Goal: Task Accomplishment & Management: Complete application form

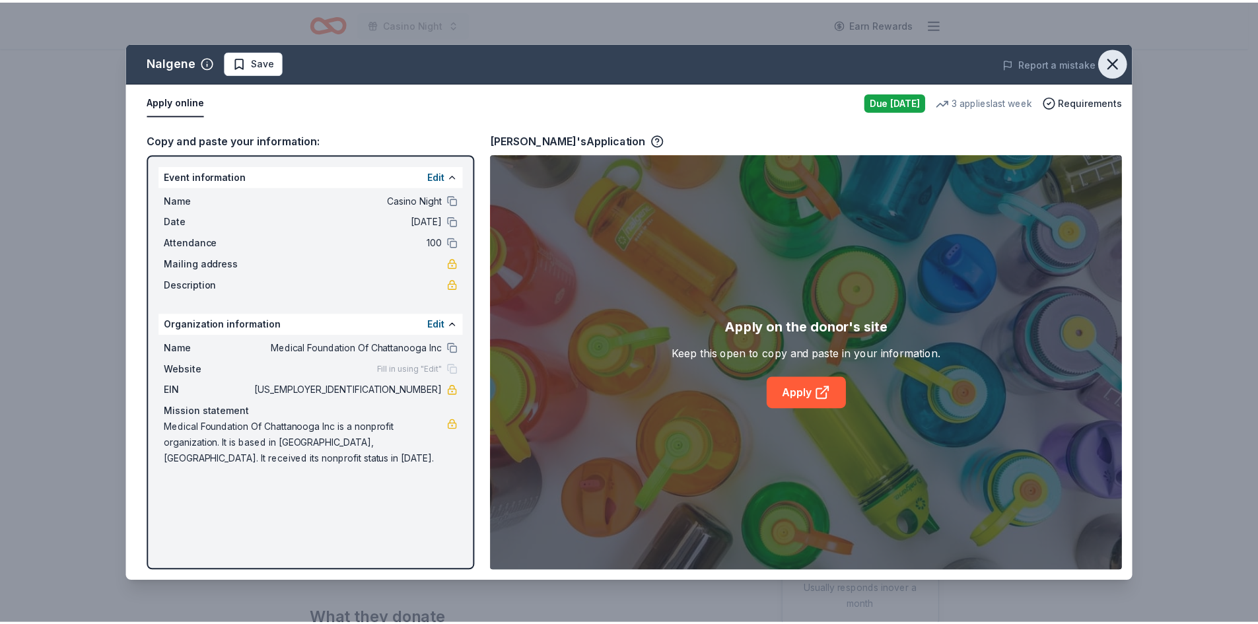
scroll to position [66, 0]
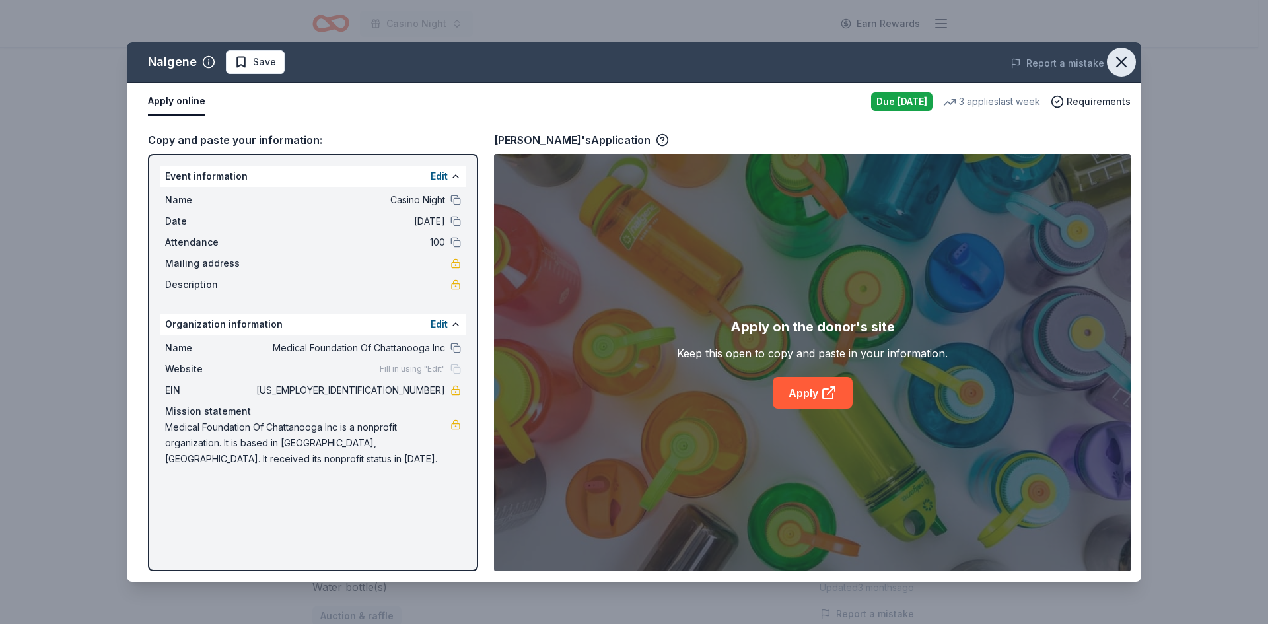
click at [1122, 63] on icon "button" at bounding box center [1121, 61] width 9 height 9
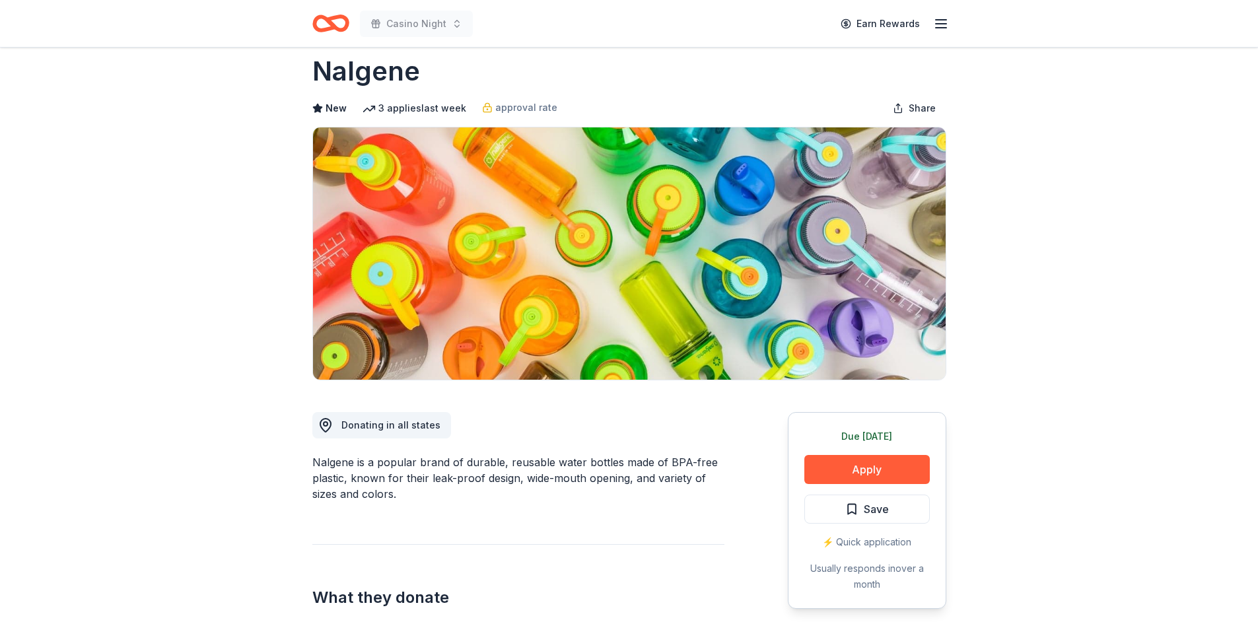
scroll to position [0, 0]
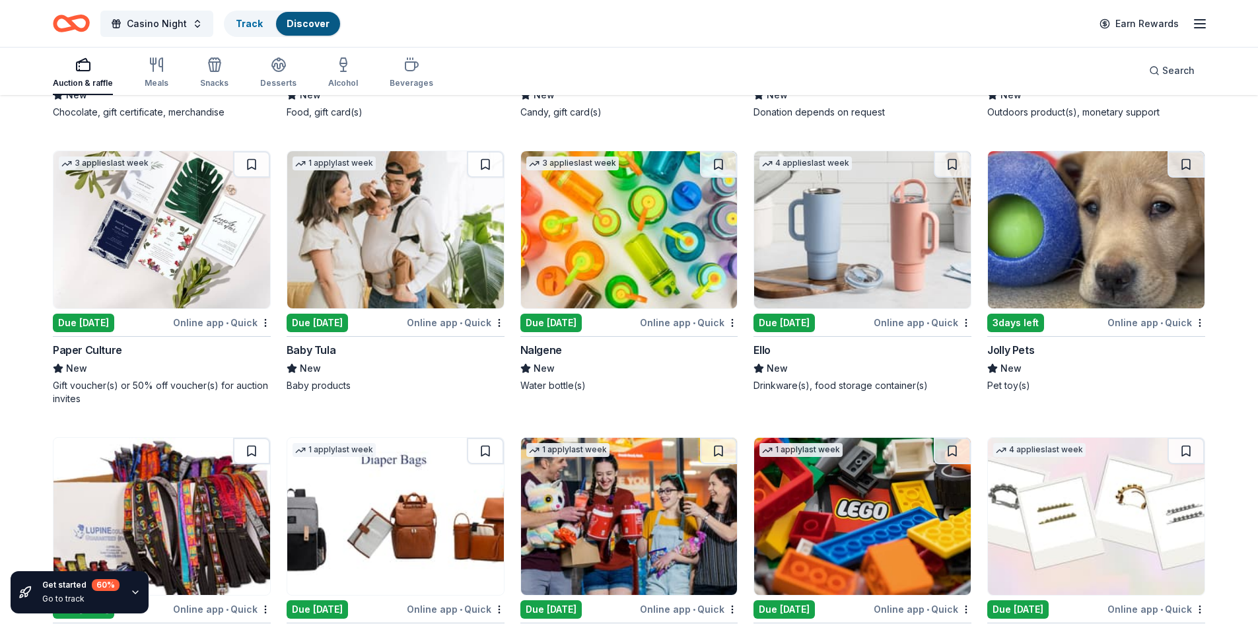
scroll to position [8995, 0]
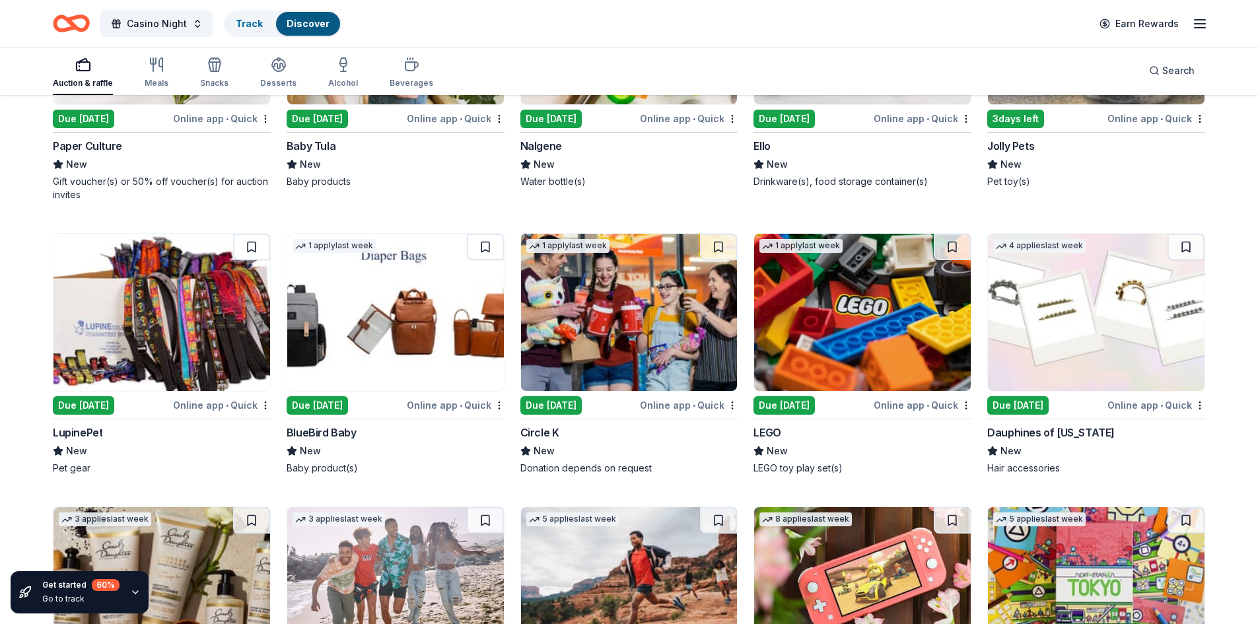
click at [1165, 309] on img at bounding box center [1096, 312] width 217 height 157
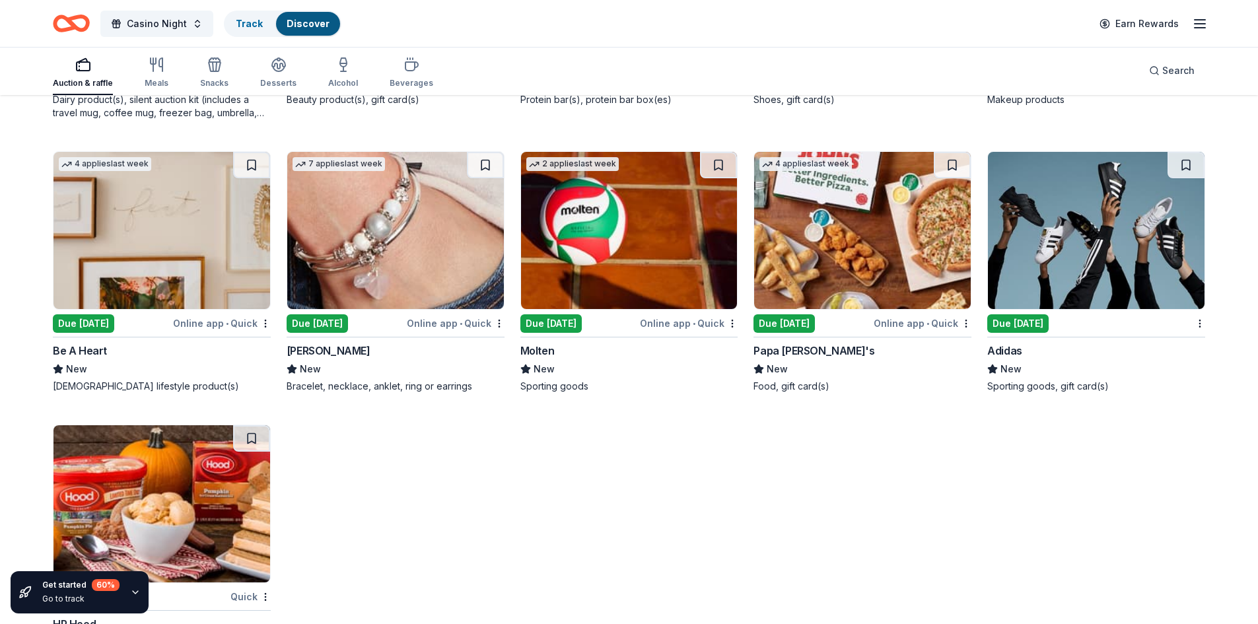
scroll to position [9913, 0]
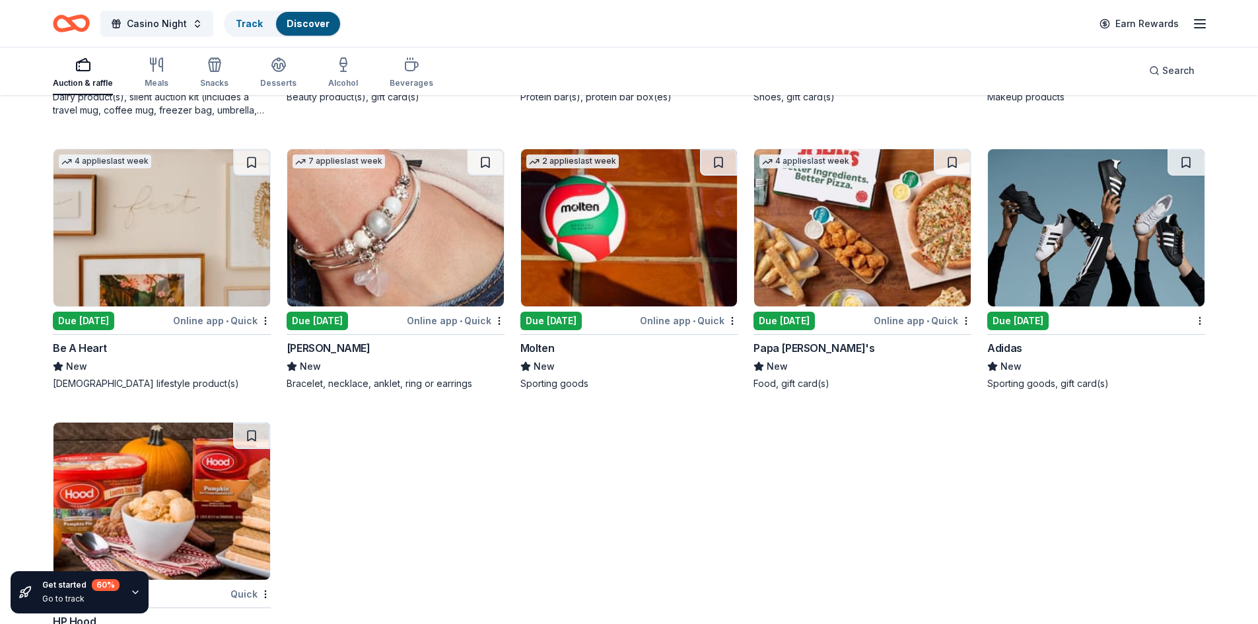
click at [357, 234] on img at bounding box center [395, 227] width 217 height 157
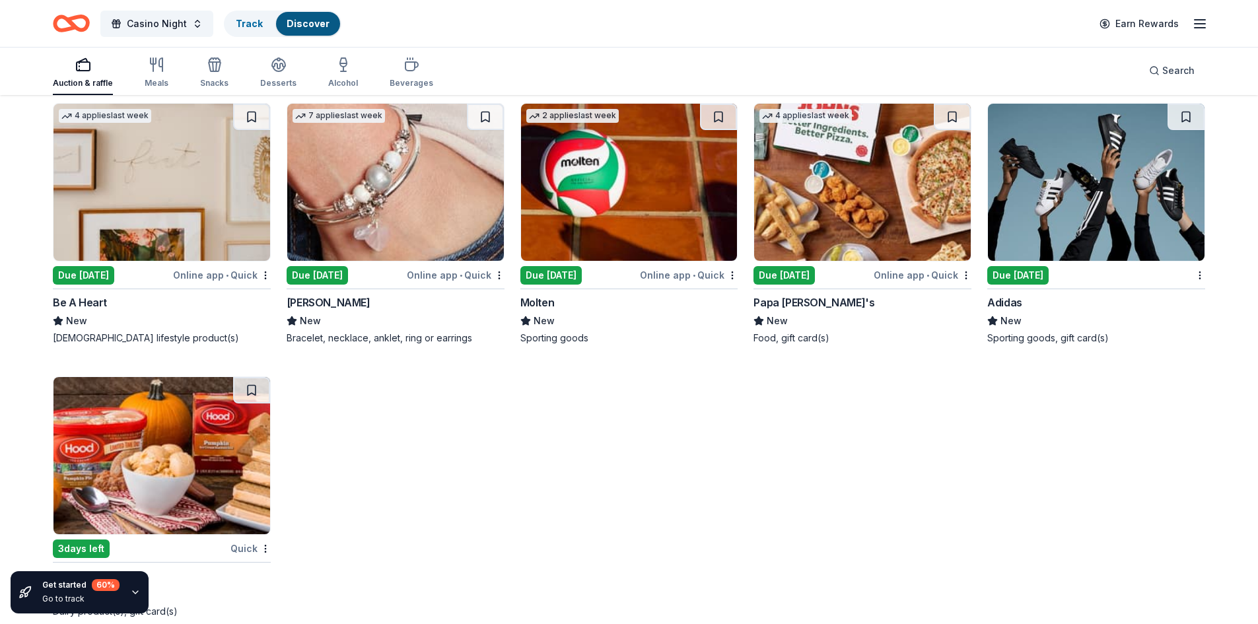
scroll to position [9979, 0]
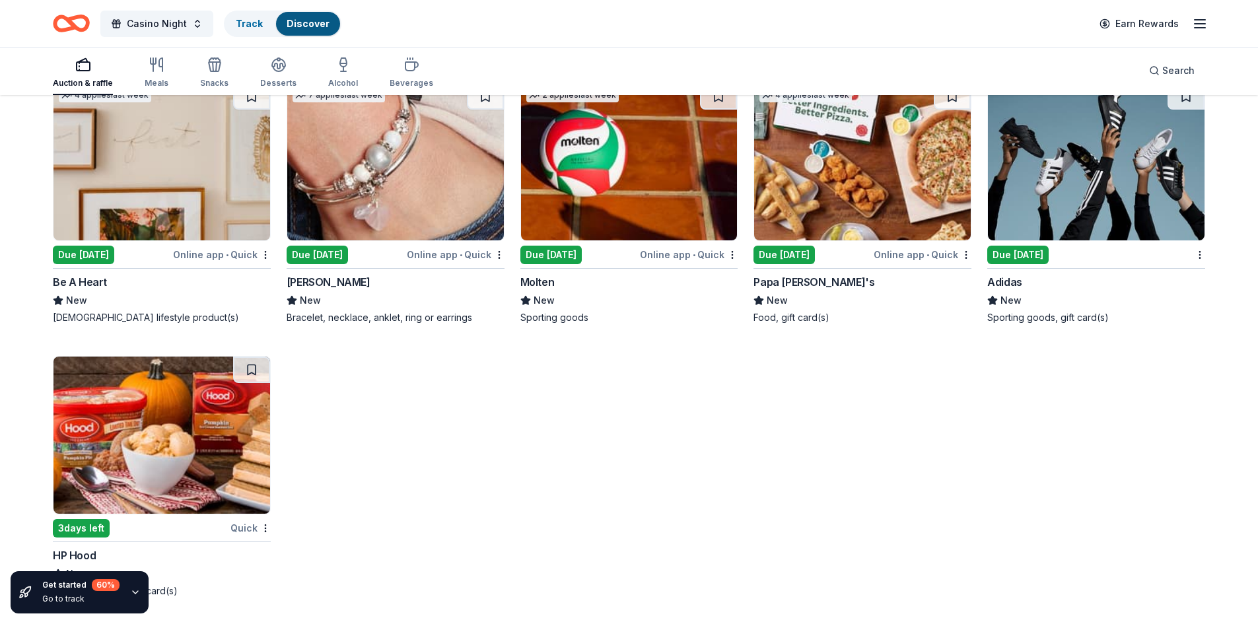
click at [869, 129] on img at bounding box center [862, 161] width 217 height 157
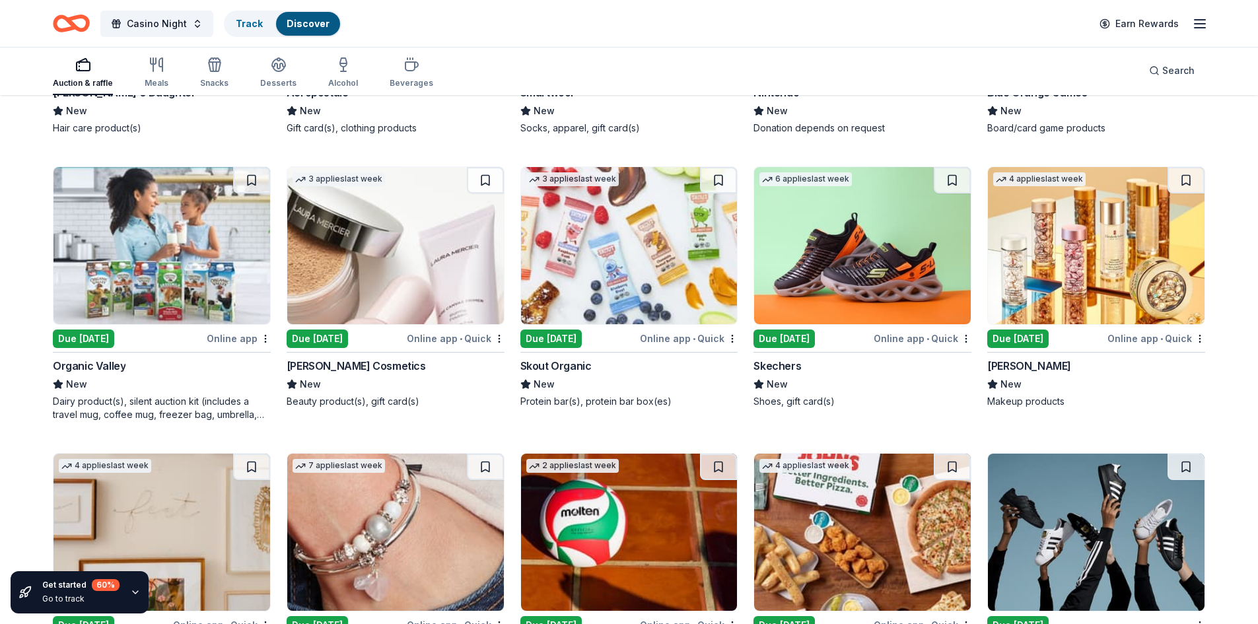
scroll to position [9582, 0]
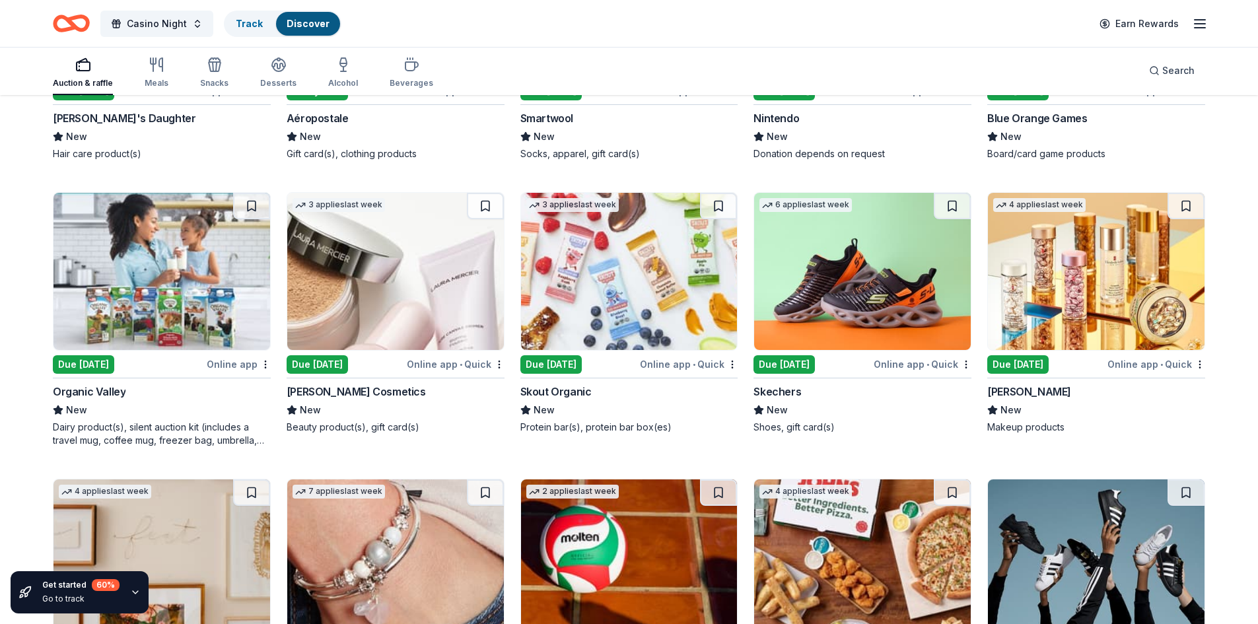
click at [1066, 279] on img at bounding box center [1096, 271] width 217 height 157
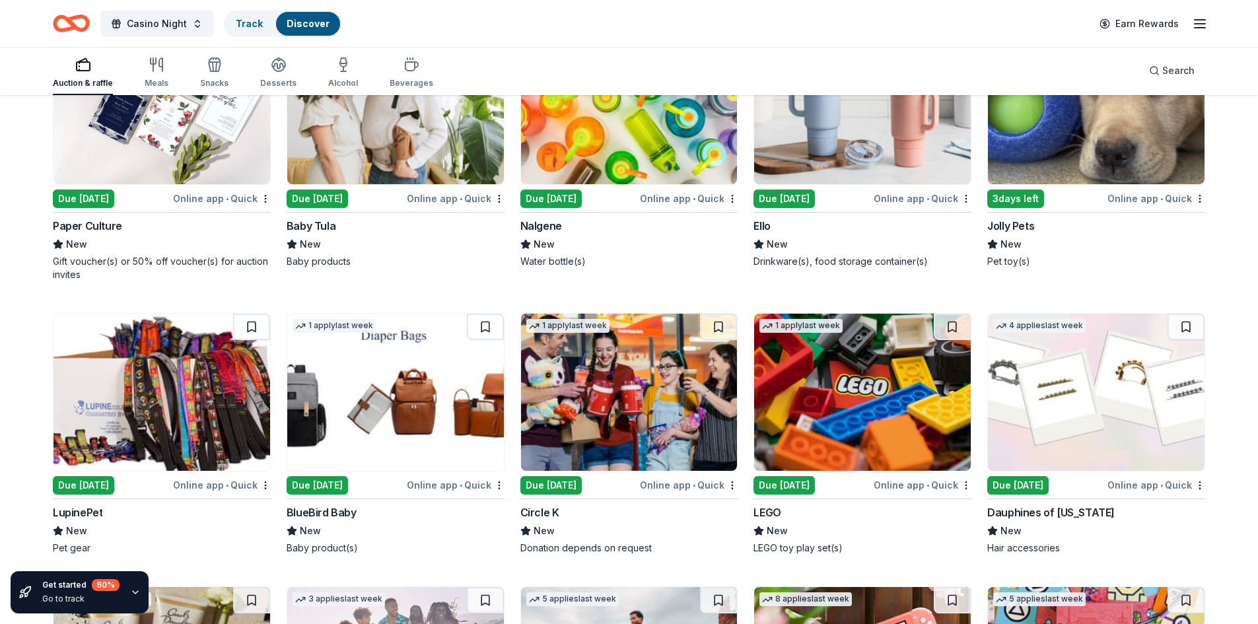
scroll to position [8856, 0]
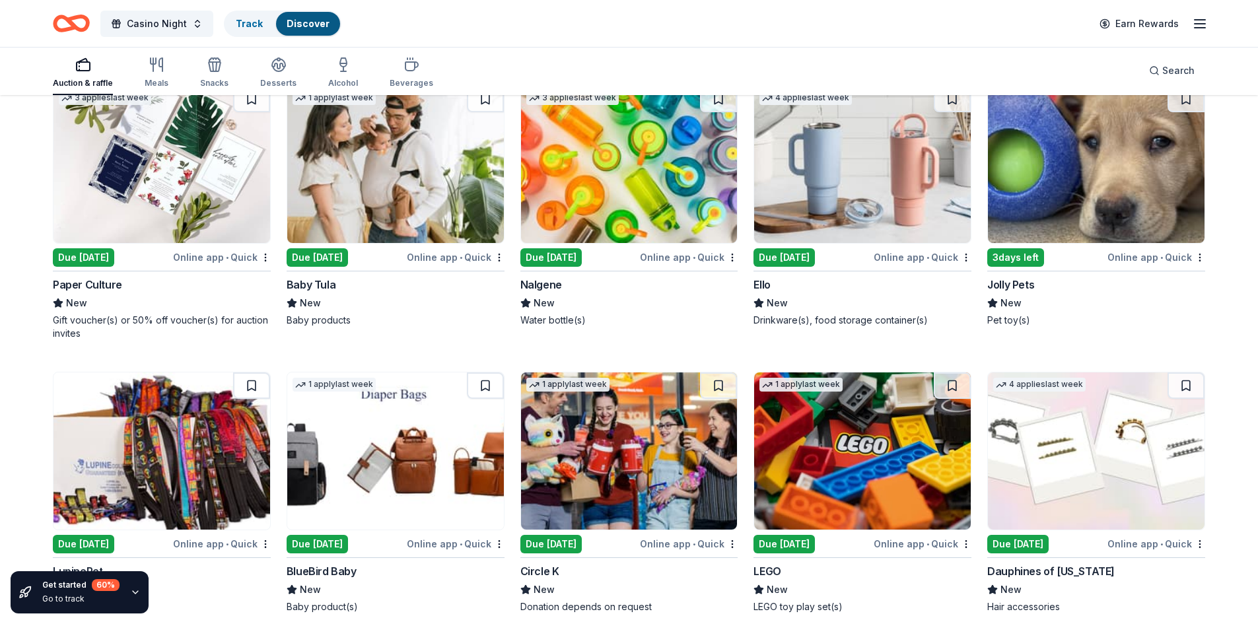
click at [1061, 194] on img at bounding box center [1096, 164] width 217 height 157
click at [1086, 166] on img at bounding box center [1096, 164] width 217 height 157
click at [835, 149] on img at bounding box center [862, 164] width 217 height 157
click at [402, 166] on img at bounding box center [395, 164] width 217 height 157
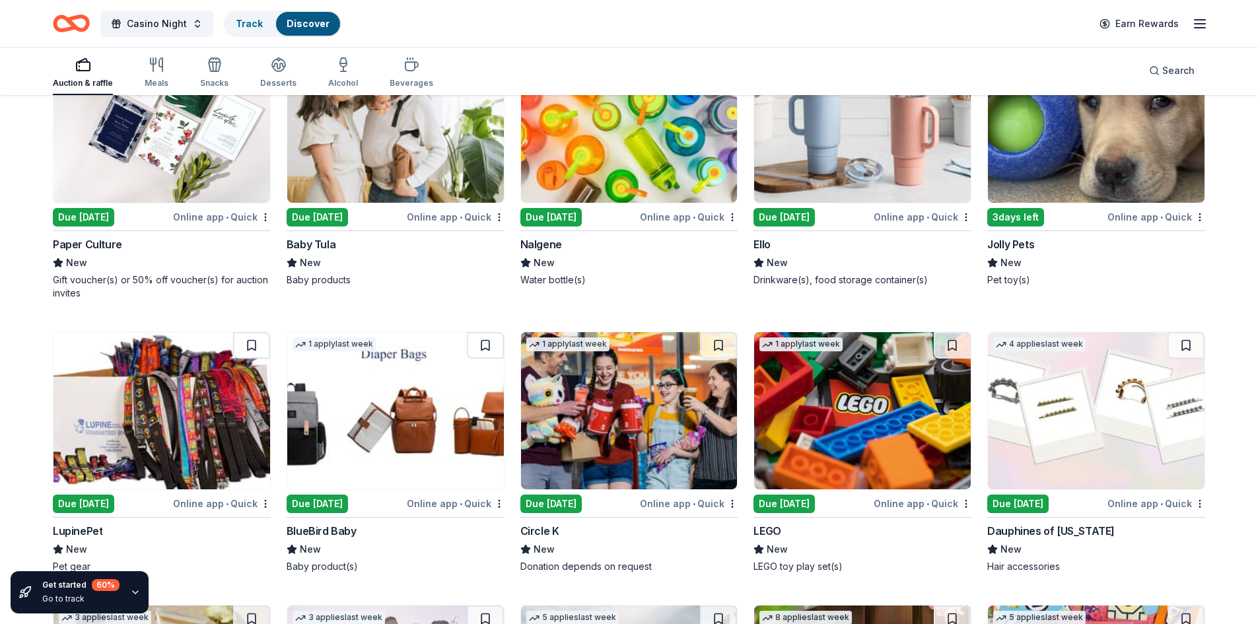
scroll to position [8988, 0]
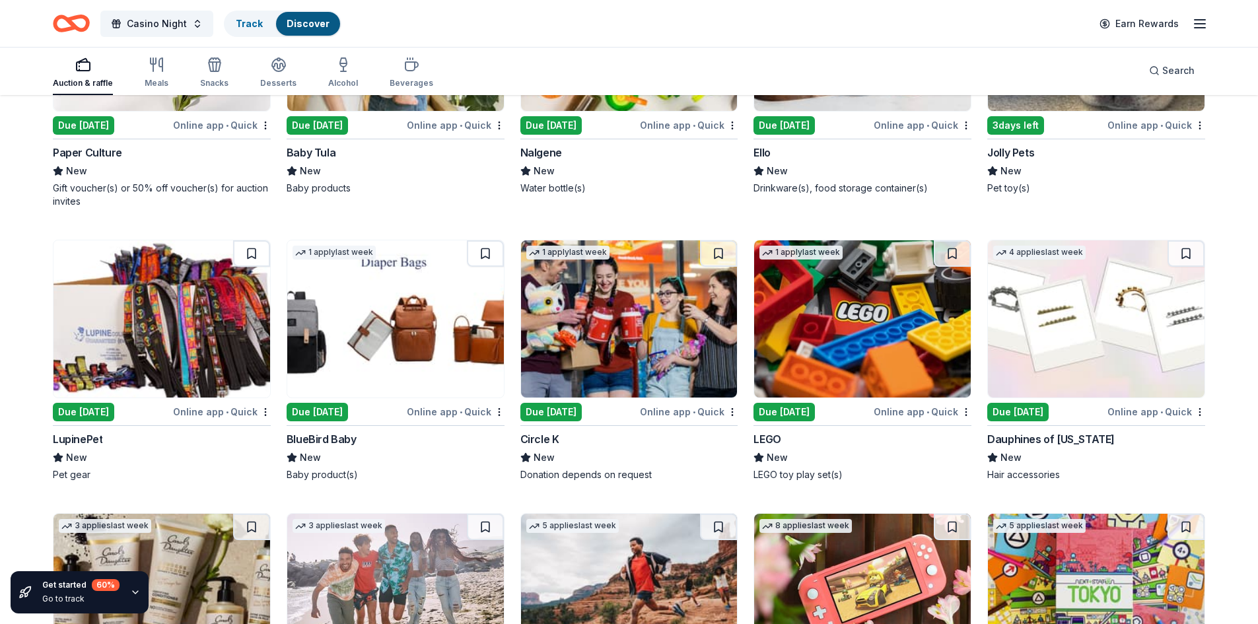
click at [203, 349] on img at bounding box center [161, 318] width 217 height 157
click at [1033, 320] on img at bounding box center [1096, 318] width 217 height 157
click at [820, 317] on img at bounding box center [862, 318] width 217 height 157
click at [164, 327] on img at bounding box center [161, 318] width 217 height 157
click at [617, 318] on img at bounding box center [629, 318] width 217 height 157
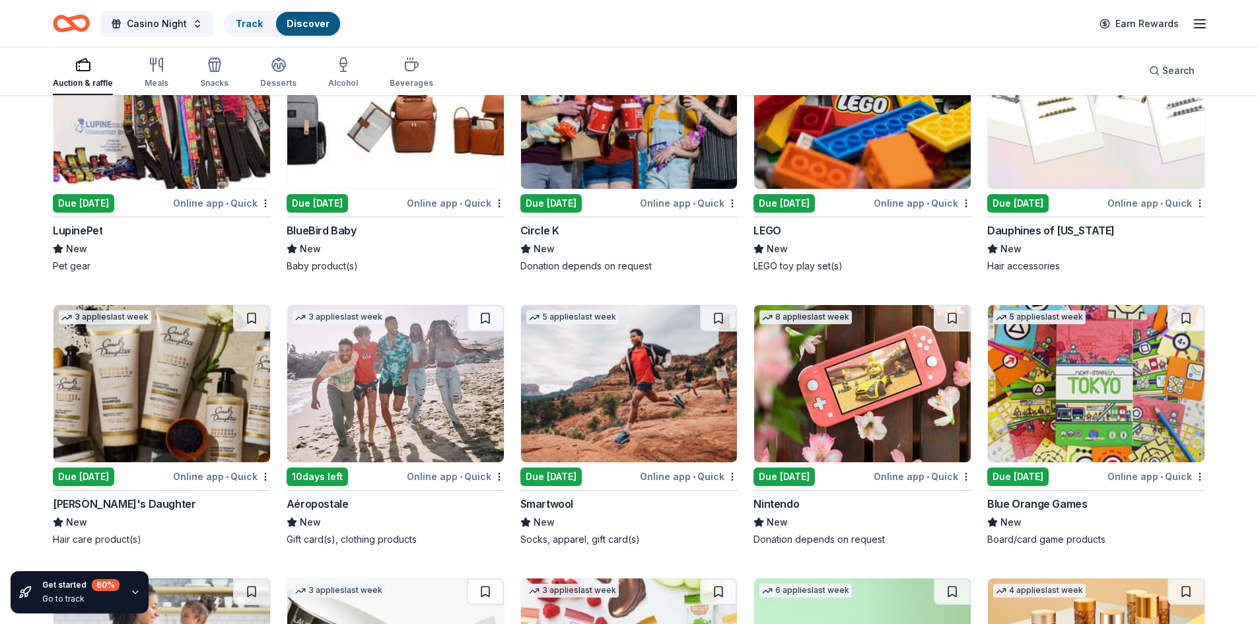
scroll to position [9318, 0]
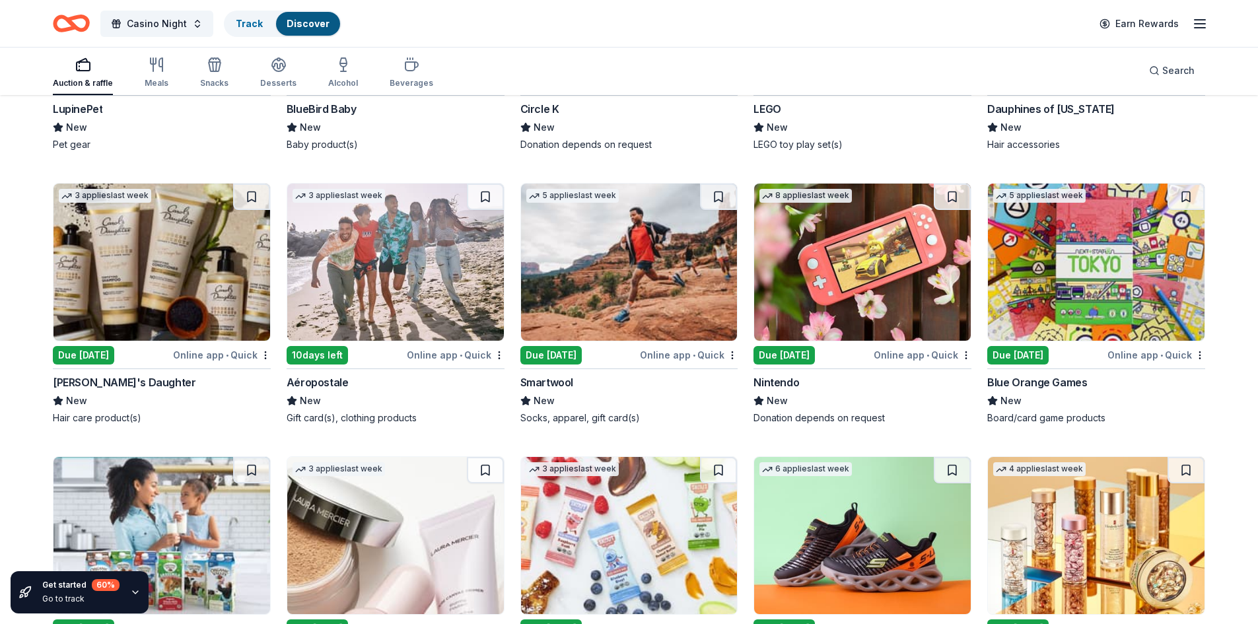
click at [922, 269] on img at bounding box center [862, 262] width 217 height 157
click at [576, 253] on img at bounding box center [629, 262] width 217 height 157
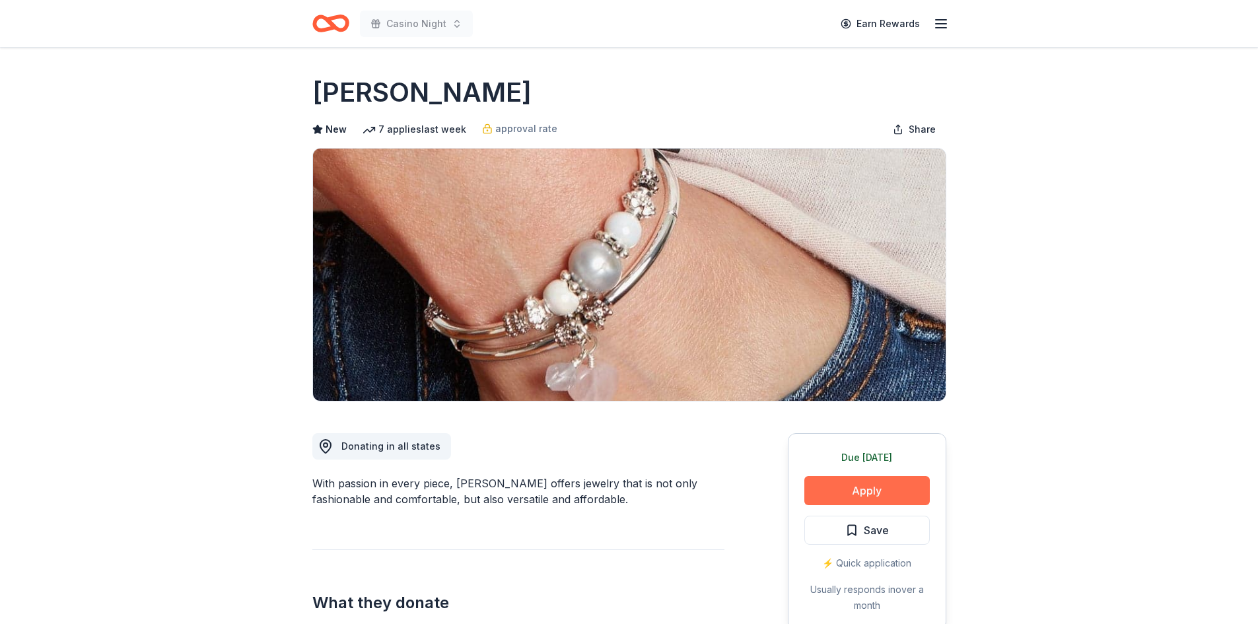
click at [919, 497] on button "Apply" at bounding box center [866, 490] width 125 height 29
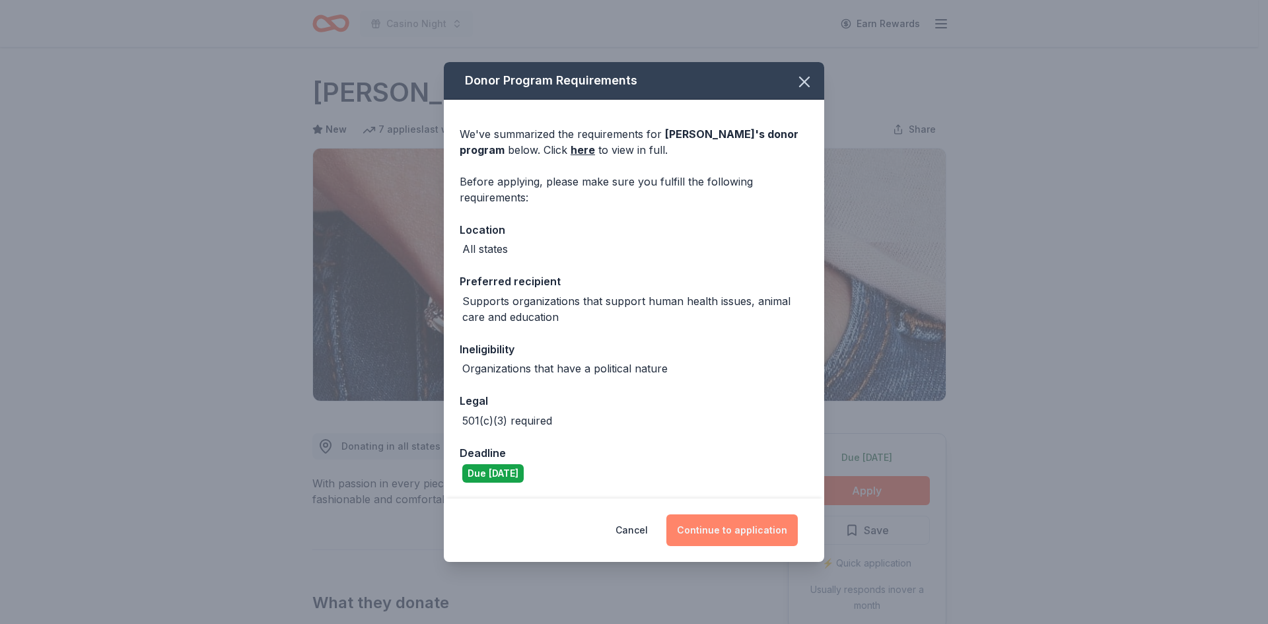
click at [714, 535] on button "Continue to application" at bounding box center [731, 530] width 131 height 32
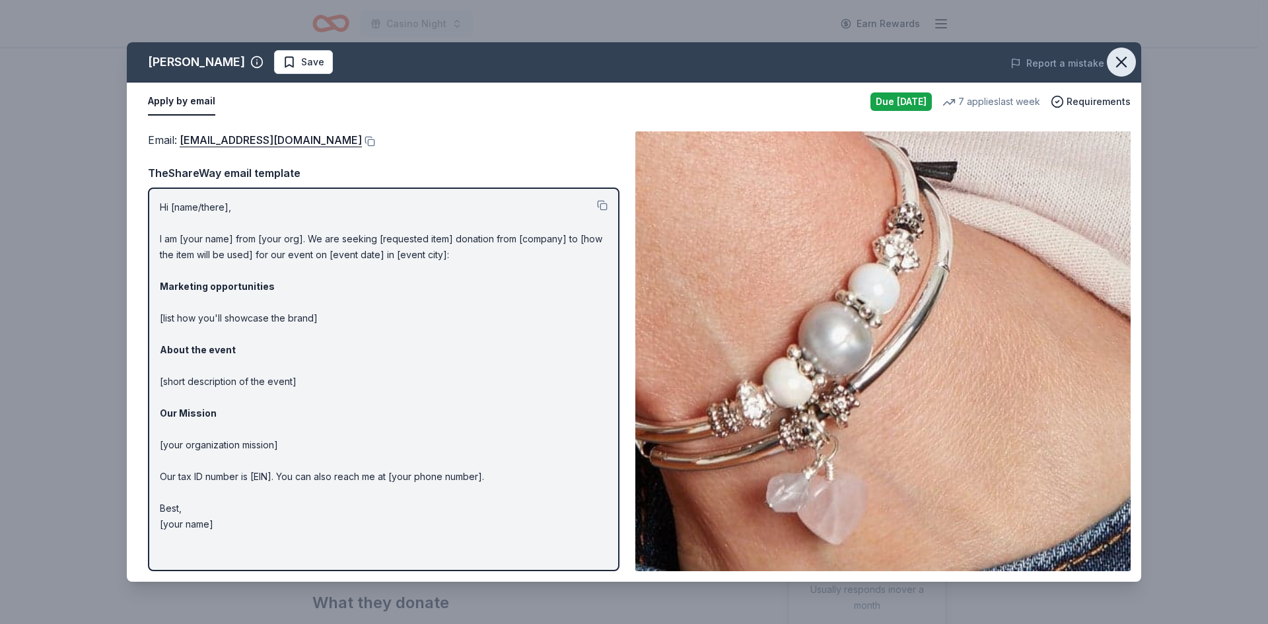
click at [1118, 57] on icon "button" at bounding box center [1121, 62] width 18 height 18
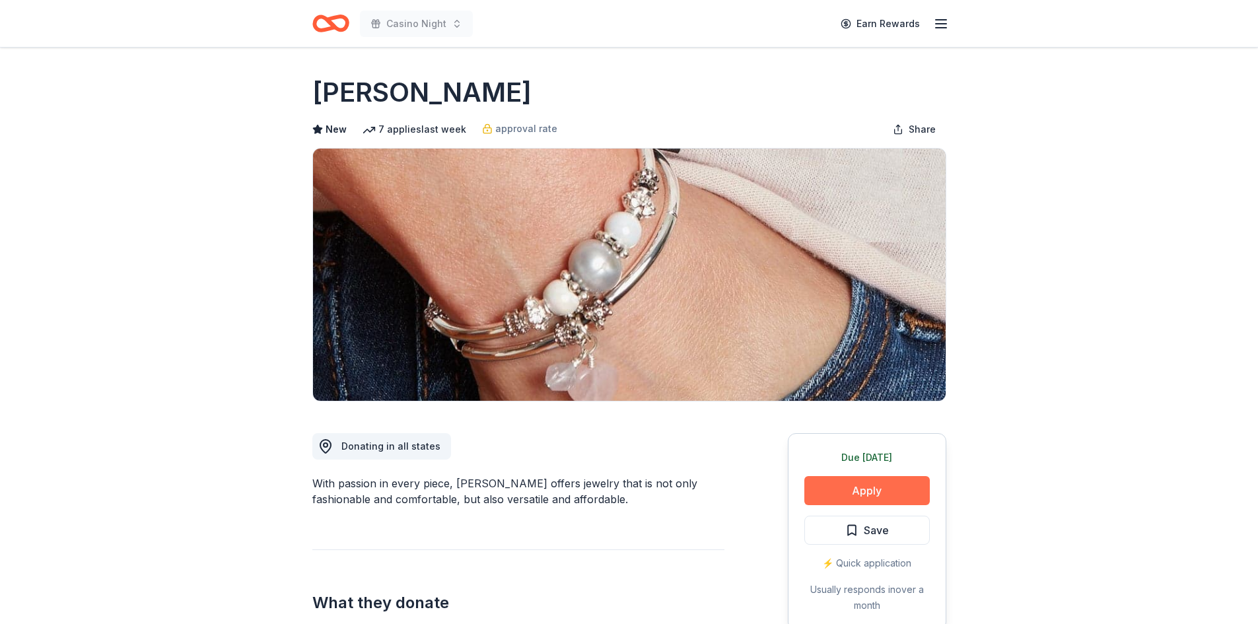
click at [858, 504] on button "Apply" at bounding box center [866, 490] width 125 height 29
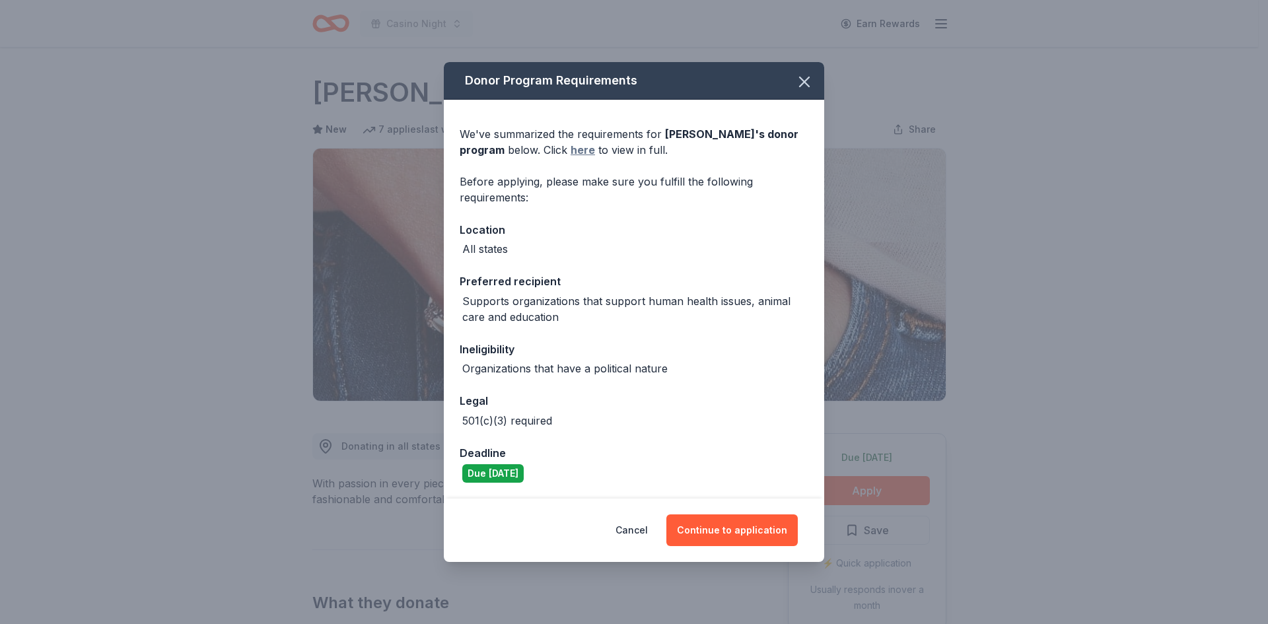
click at [584, 153] on link "here" at bounding box center [582, 150] width 24 height 16
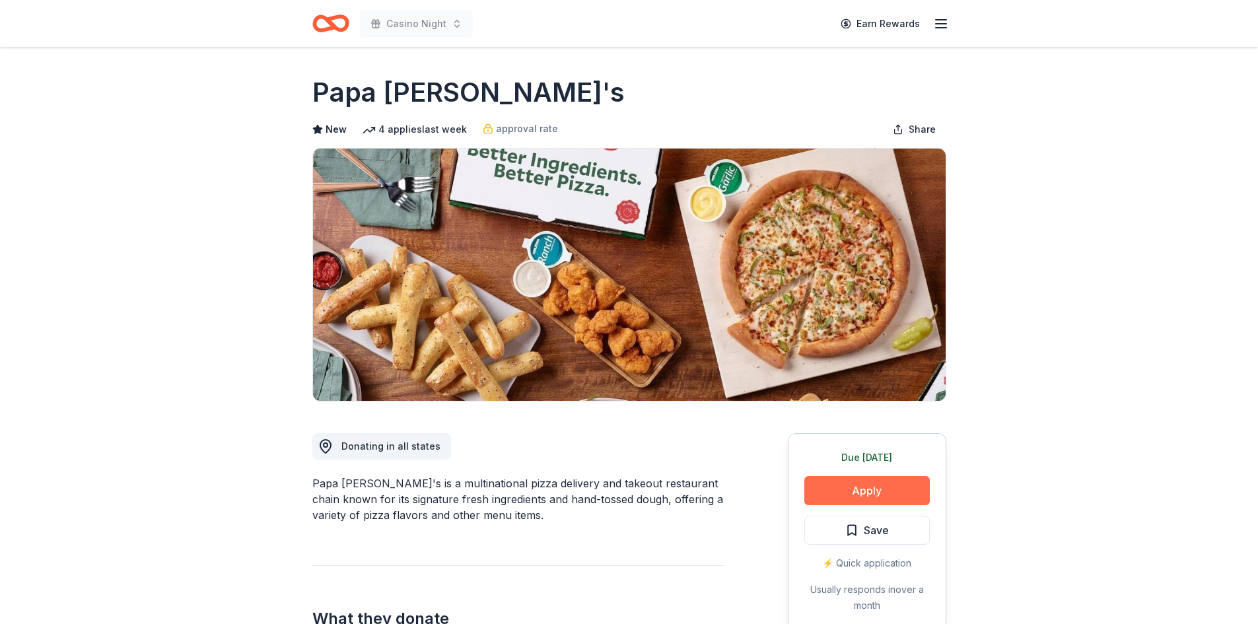
click at [893, 485] on button "Apply" at bounding box center [866, 490] width 125 height 29
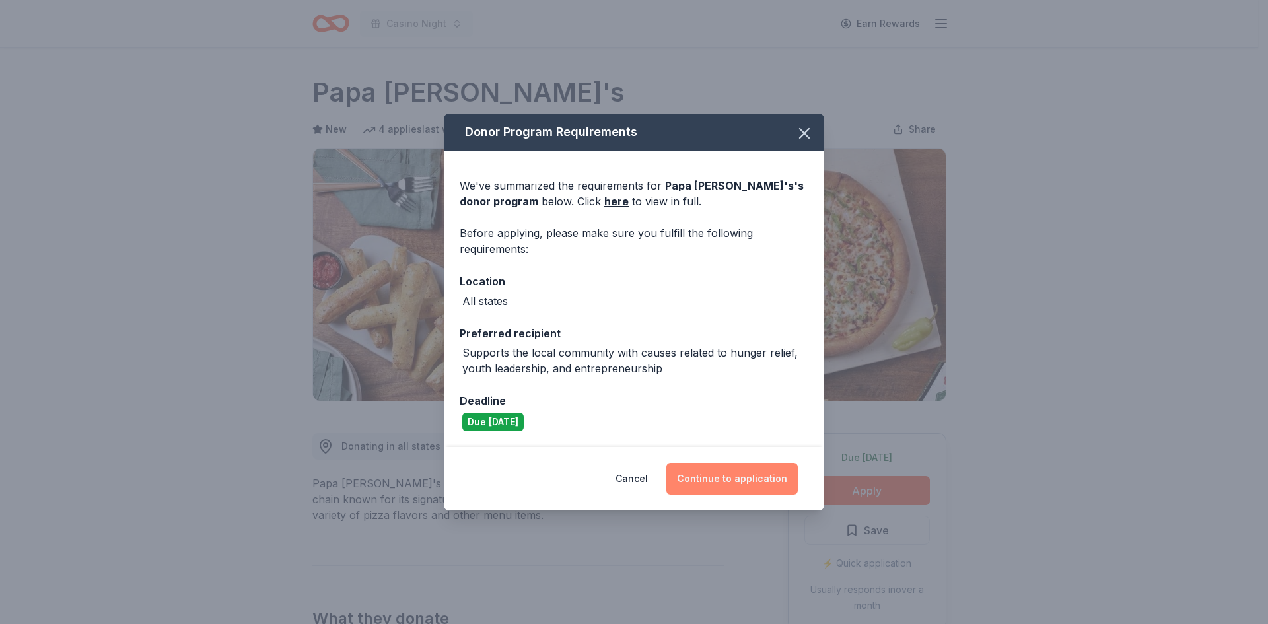
click at [709, 470] on button "Continue to application" at bounding box center [731, 479] width 131 height 32
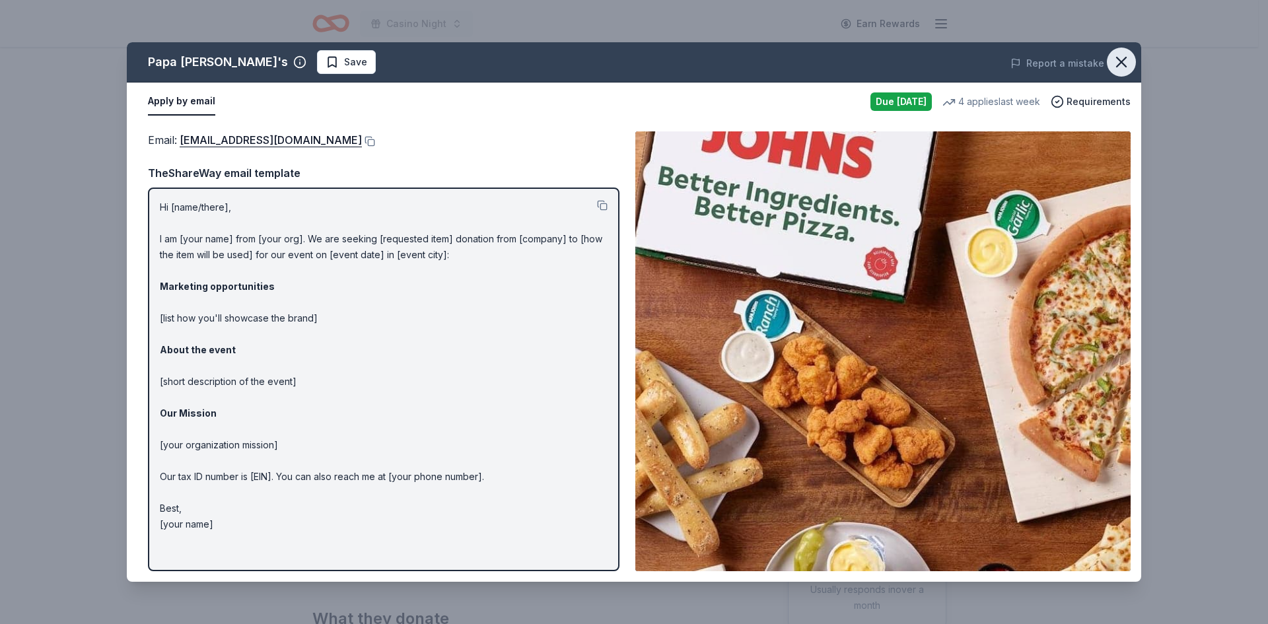
click at [1126, 60] on icon "button" at bounding box center [1121, 62] width 18 height 18
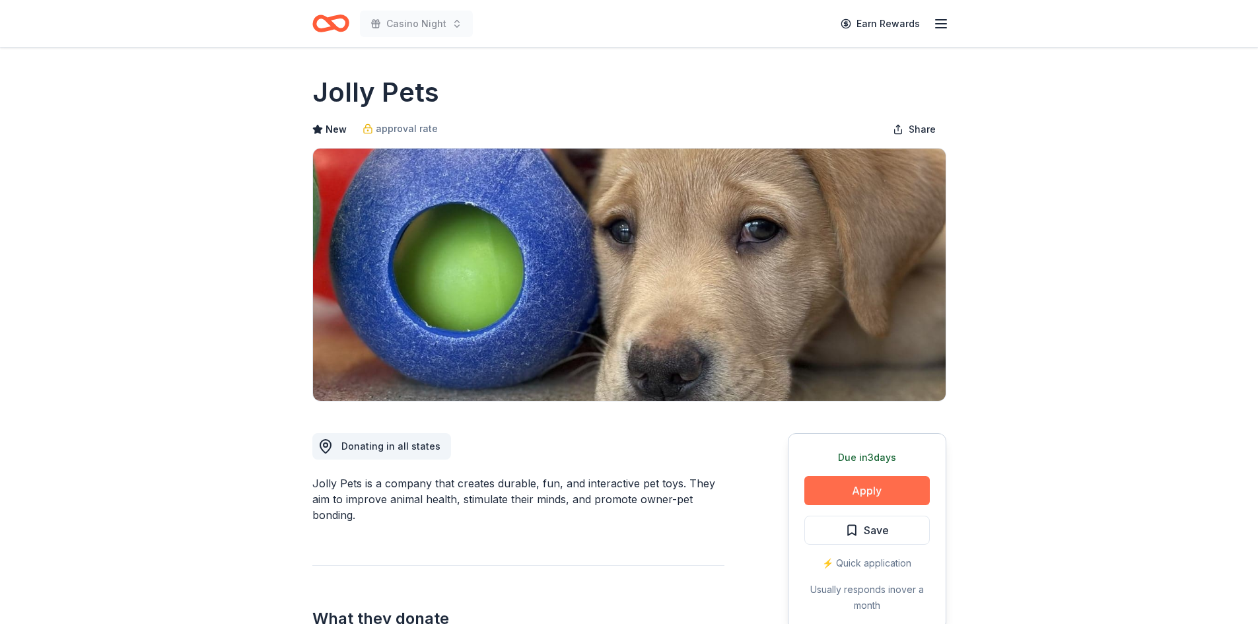
click at [903, 493] on button "Apply" at bounding box center [866, 490] width 125 height 29
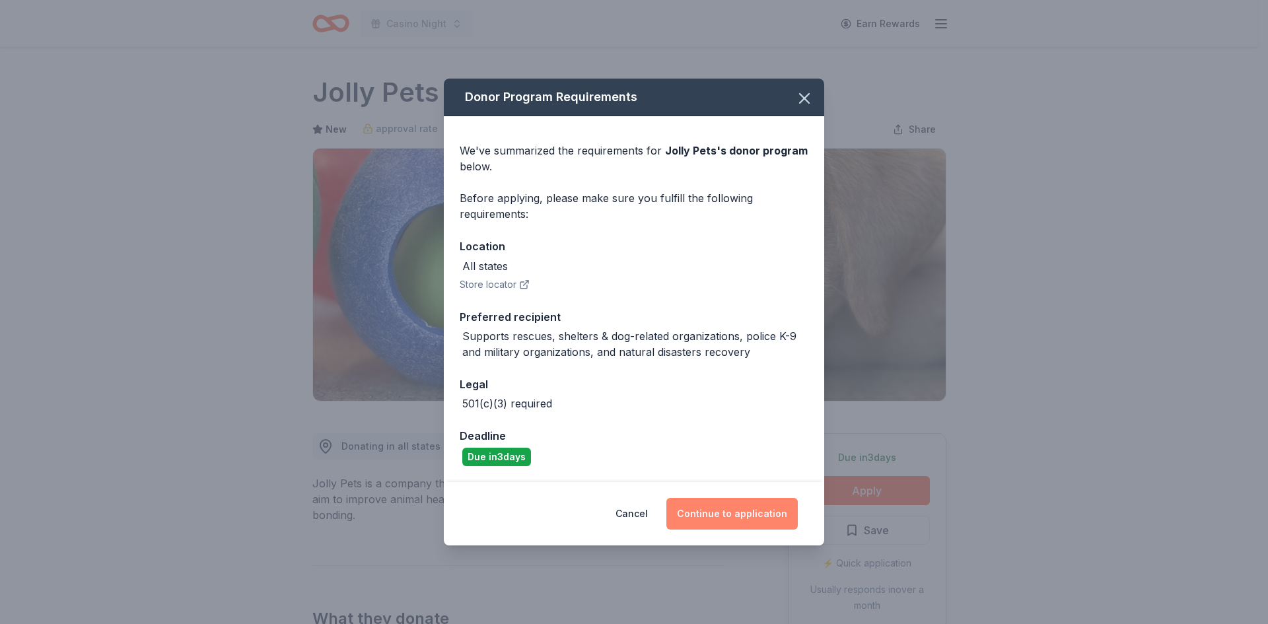
click at [784, 519] on button "Continue to application" at bounding box center [731, 514] width 131 height 32
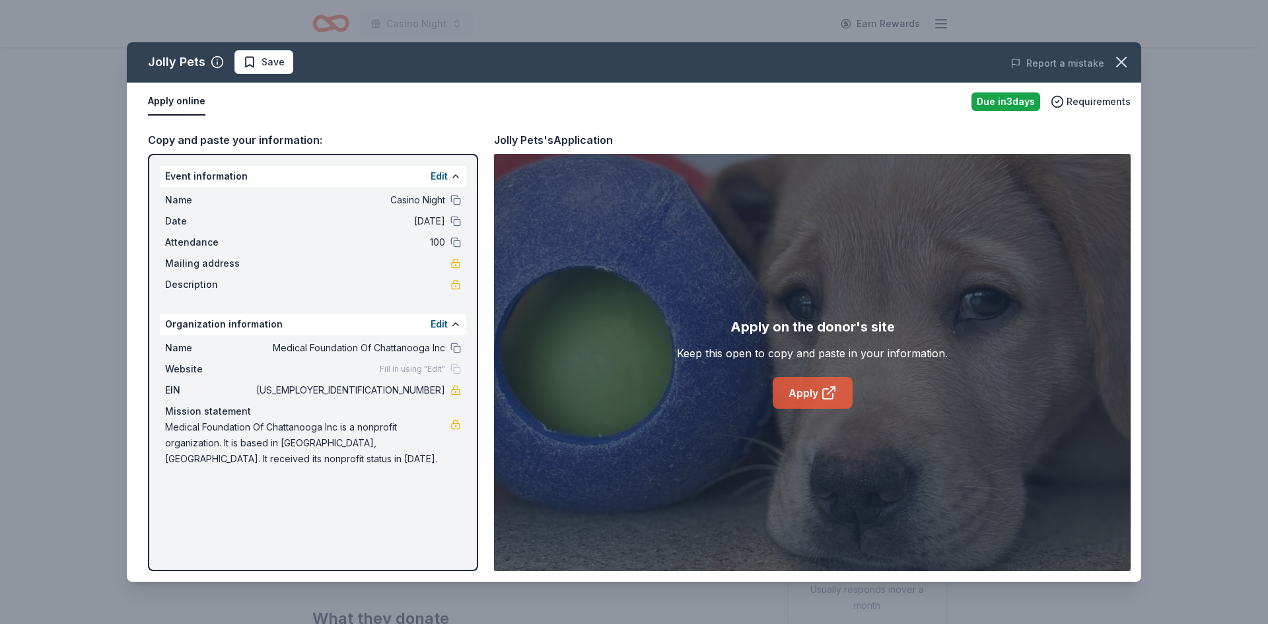
click at [832, 386] on icon at bounding box center [829, 393] width 16 height 16
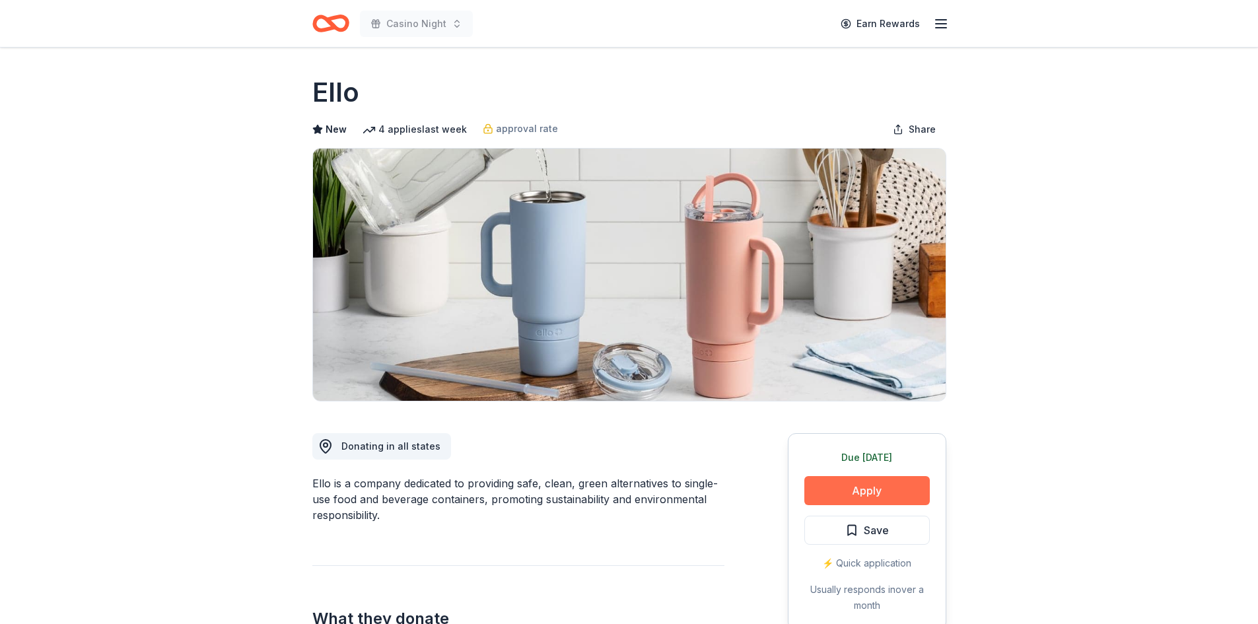
click at [877, 493] on button "Apply" at bounding box center [866, 490] width 125 height 29
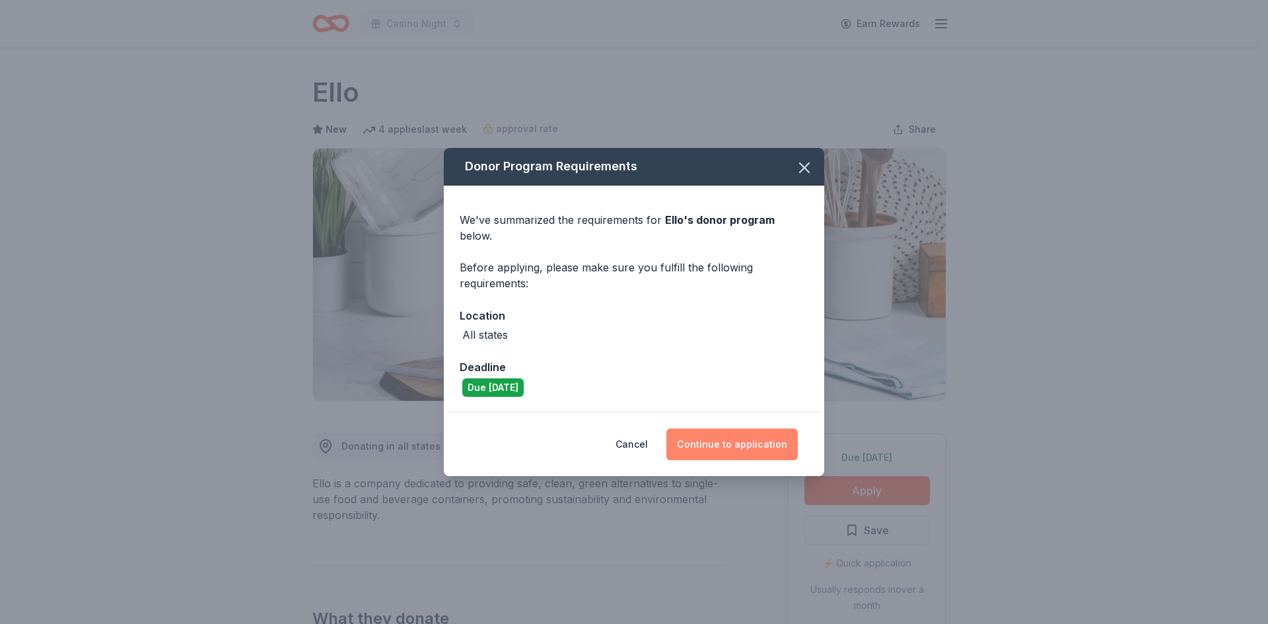
click at [765, 436] on button "Continue to application" at bounding box center [731, 445] width 131 height 32
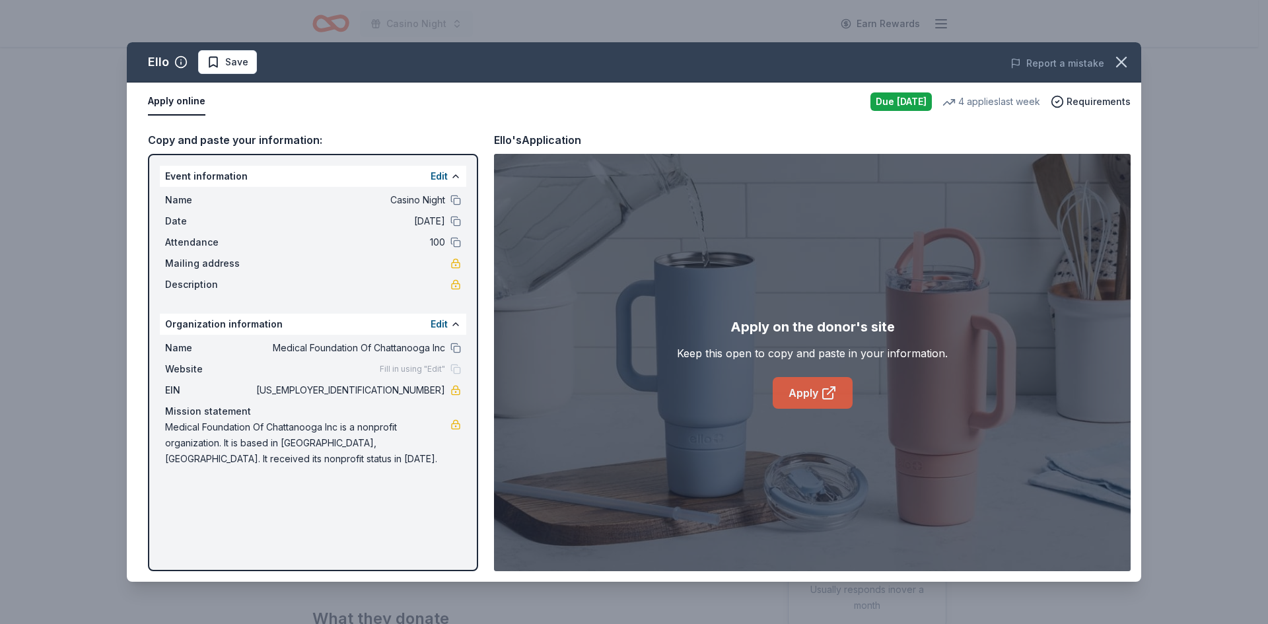
click at [811, 397] on link "Apply" at bounding box center [813, 393] width 80 height 32
click at [1132, 59] on button "button" at bounding box center [1121, 62] width 29 height 29
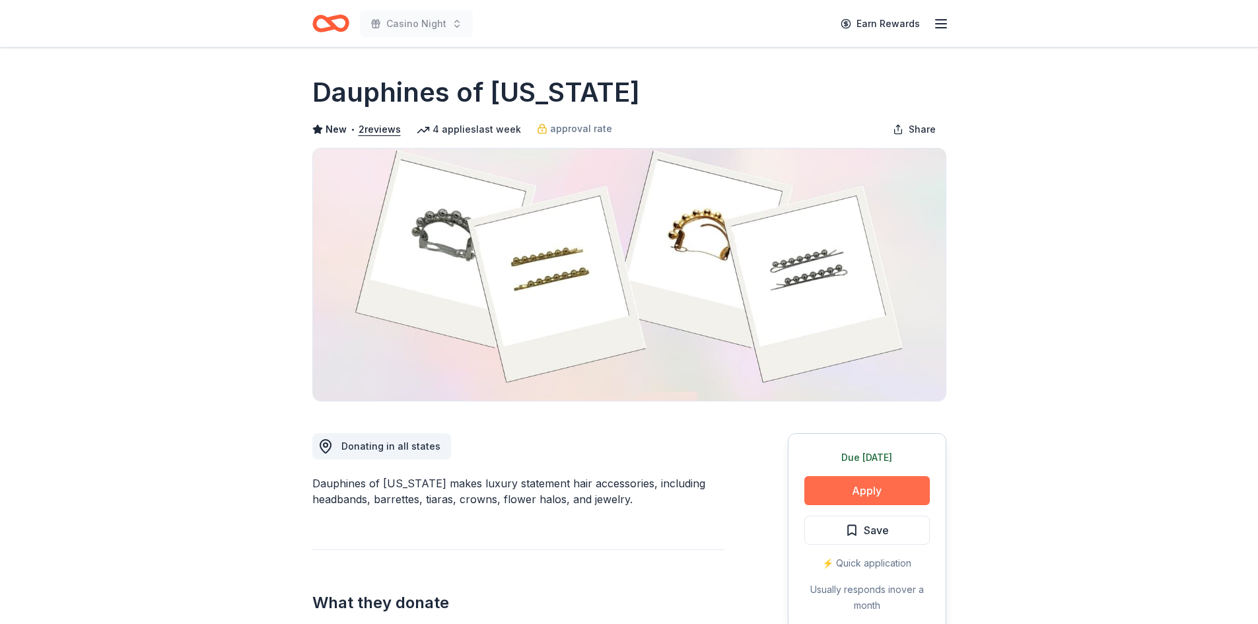
click at [856, 493] on button "Apply" at bounding box center [866, 490] width 125 height 29
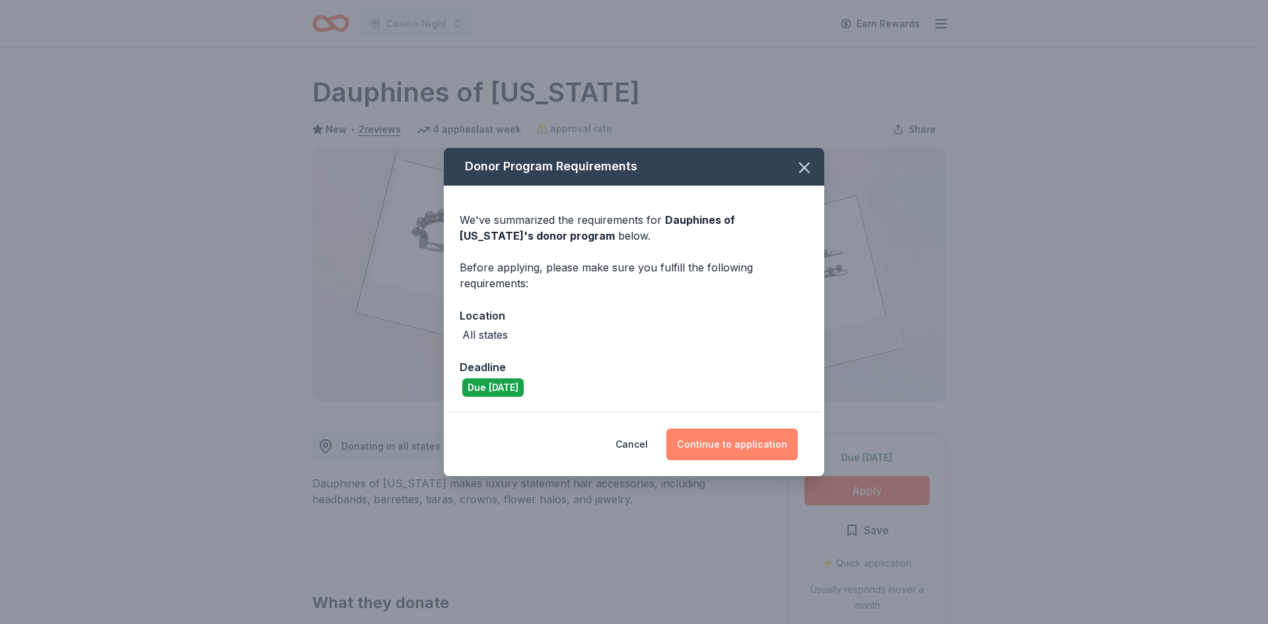
click at [749, 434] on button "Continue to application" at bounding box center [731, 445] width 131 height 32
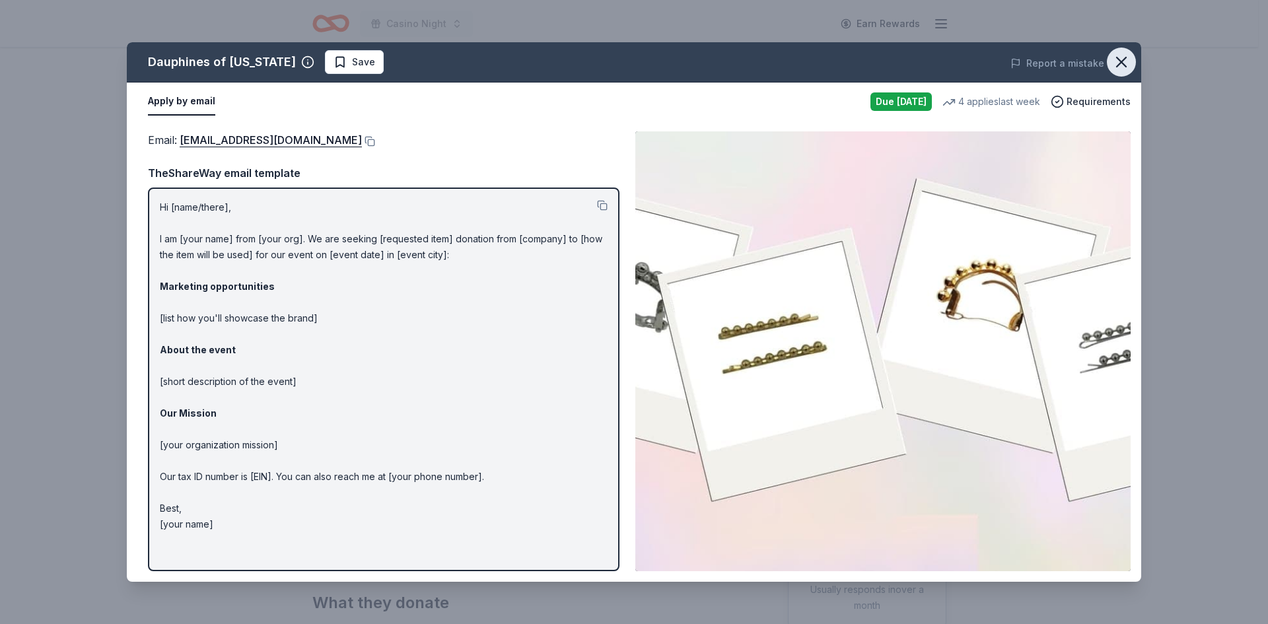
click at [1124, 67] on icon "button" at bounding box center [1121, 62] width 18 height 18
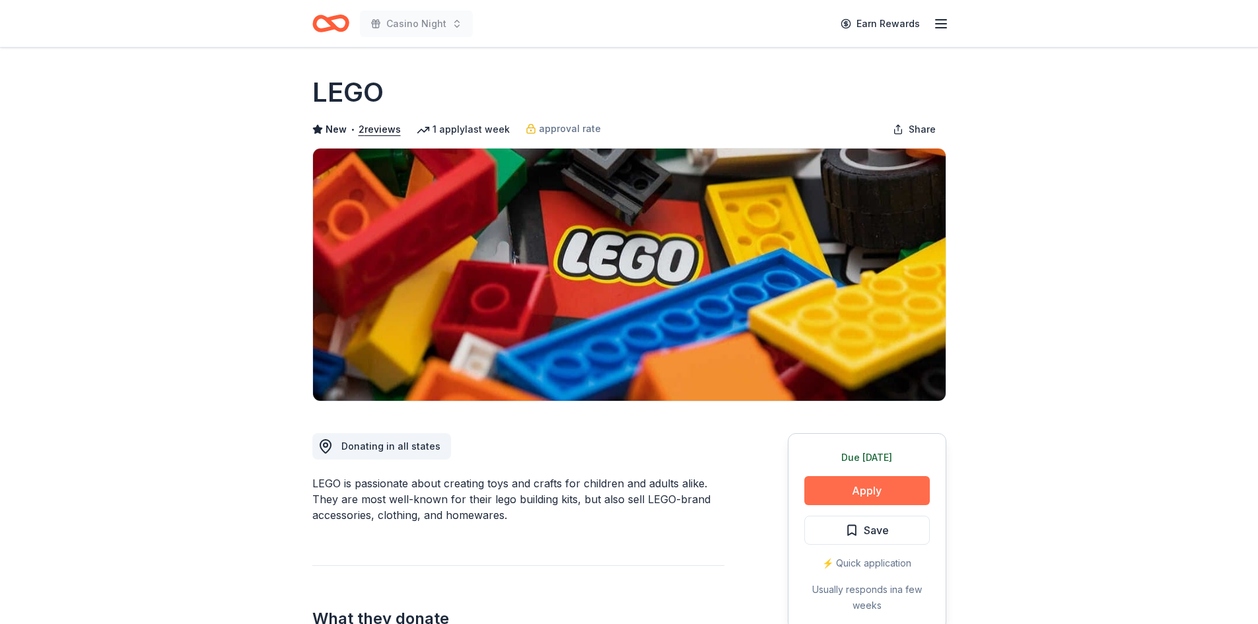
click at [886, 497] on button "Apply" at bounding box center [866, 490] width 125 height 29
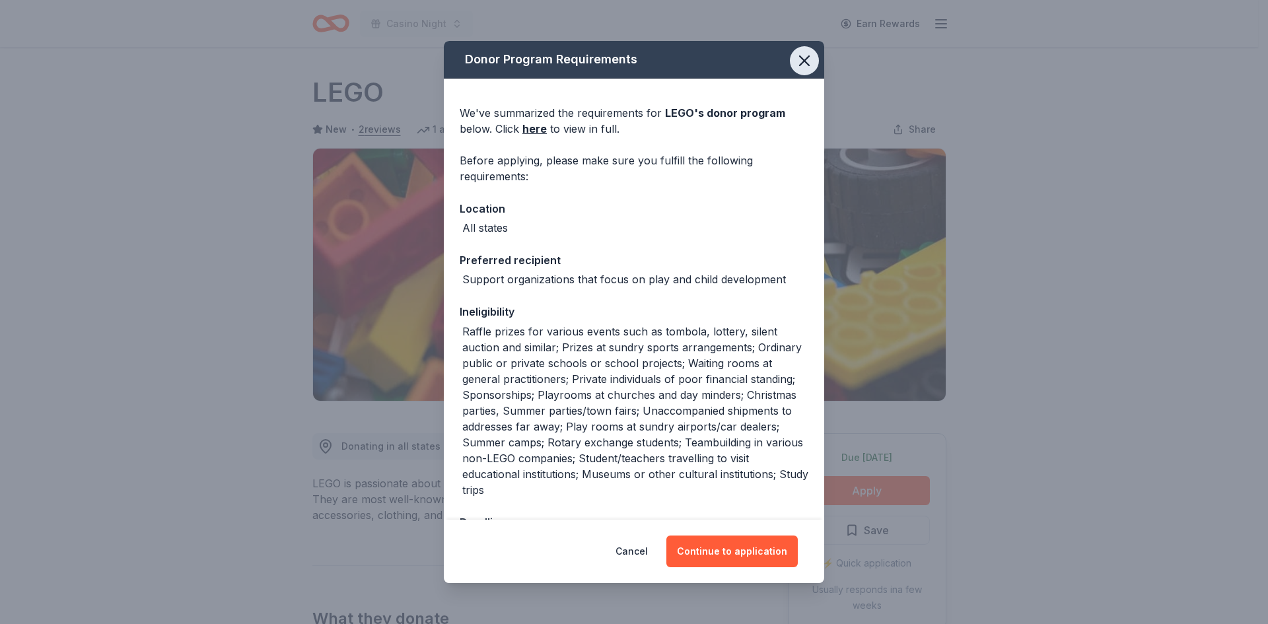
click at [796, 53] on icon "button" at bounding box center [804, 61] width 18 height 18
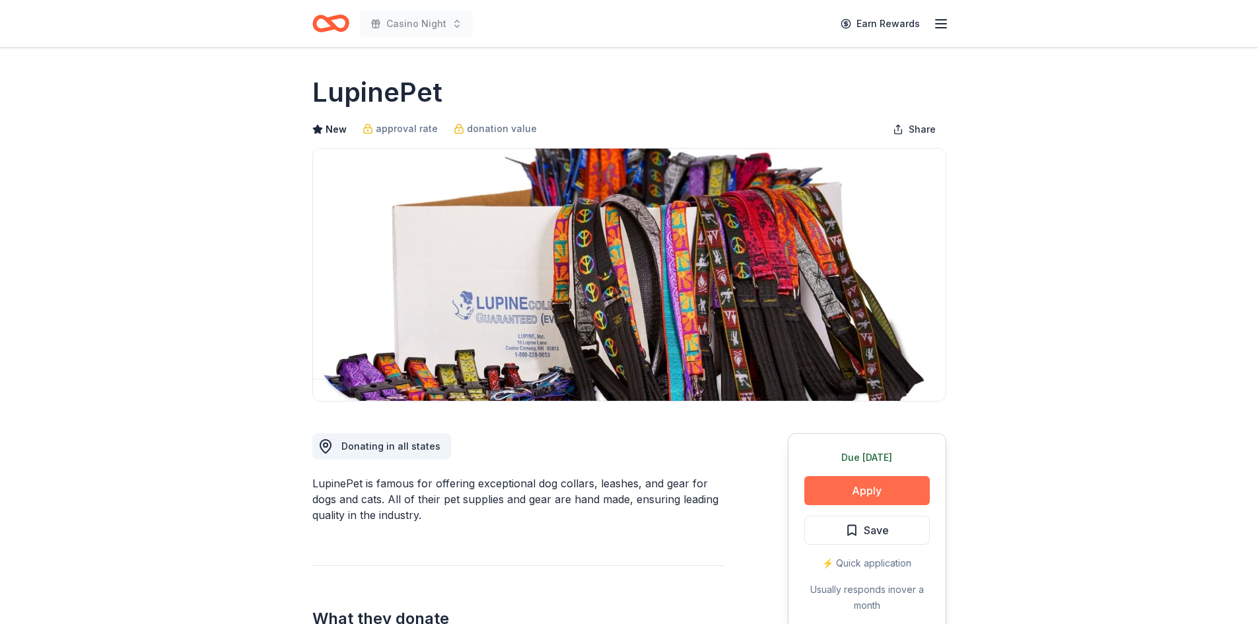
click at [897, 481] on button "Apply" at bounding box center [866, 490] width 125 height 29
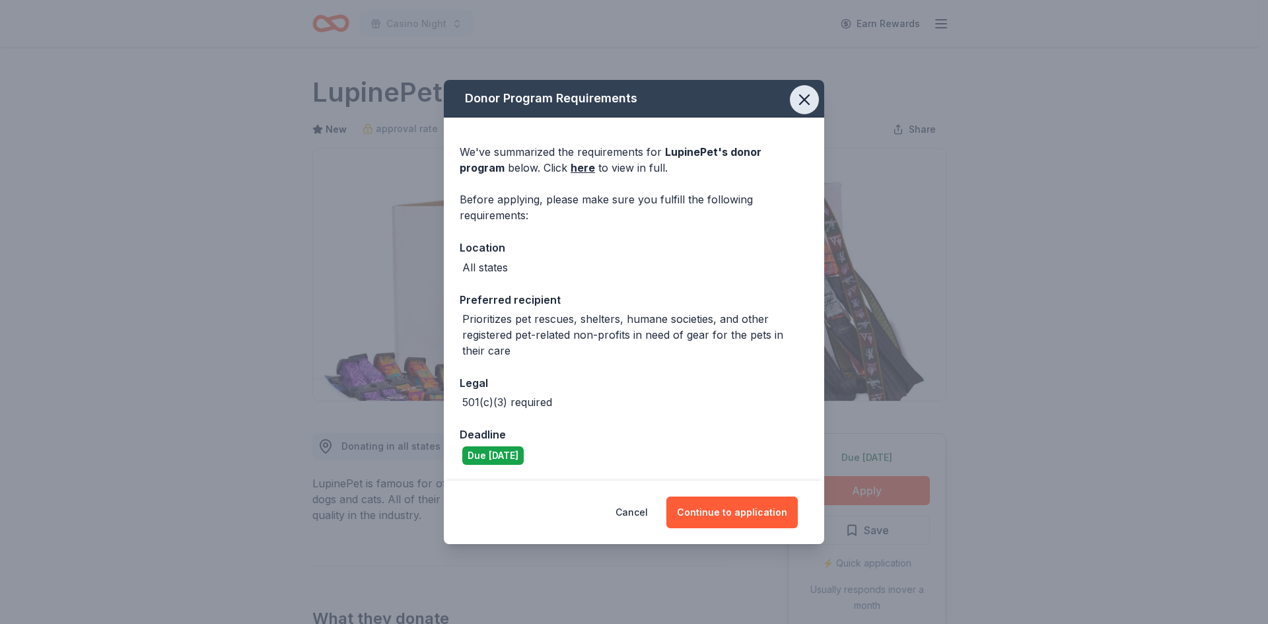
click at [805, 103] on icon "button" at bounding box center [804, 99] width 18 height 18
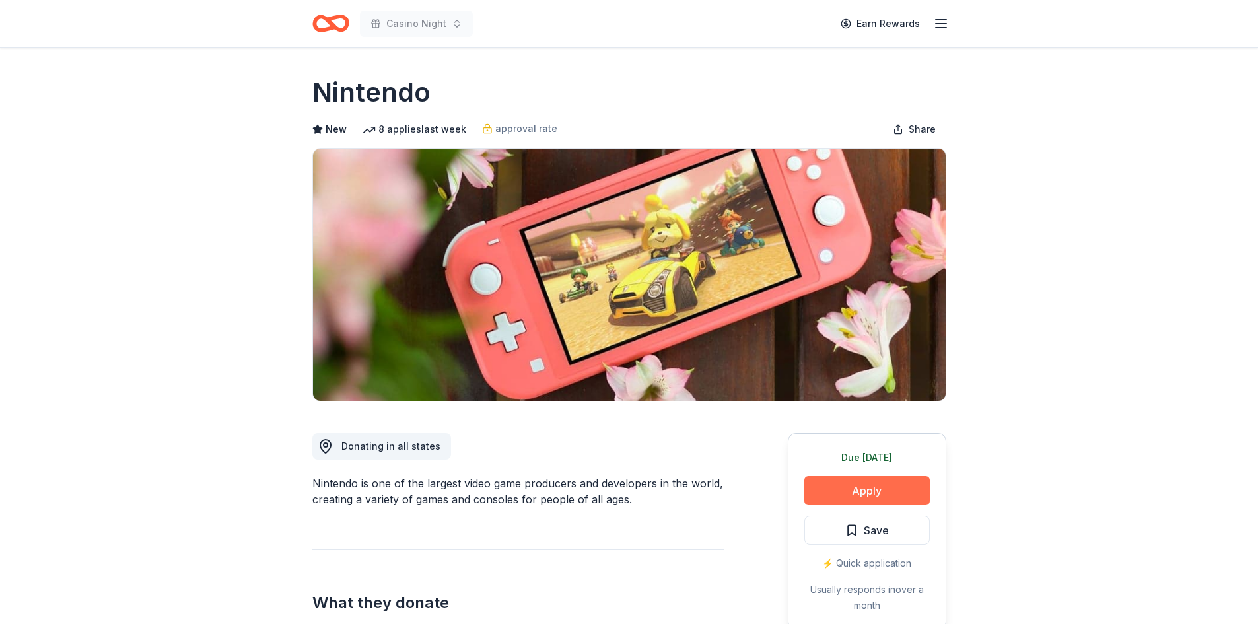
click at [909, 487] on button "Apply" at bounding box center [866, 490] width 125 height 29
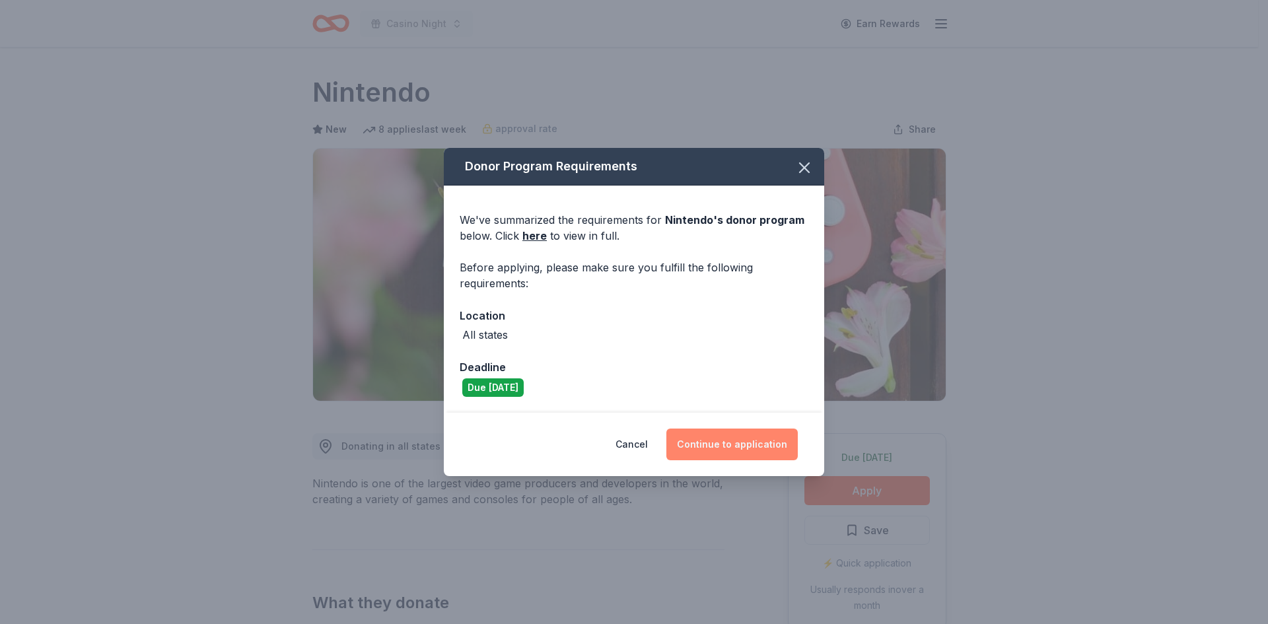
click at [751, 437] on button "Continue to application" at bounding box center [731, 445] width 131 height 32
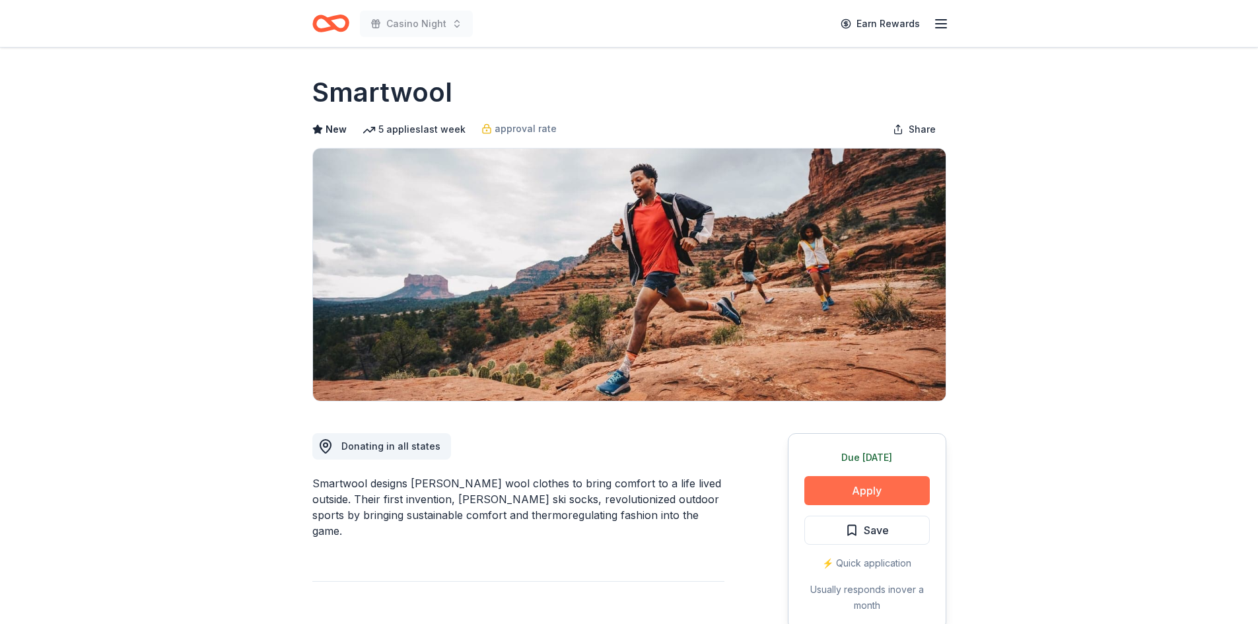
click at [867, 498] on button "Apply" at bounding box center [866, 490] width 125 height 29
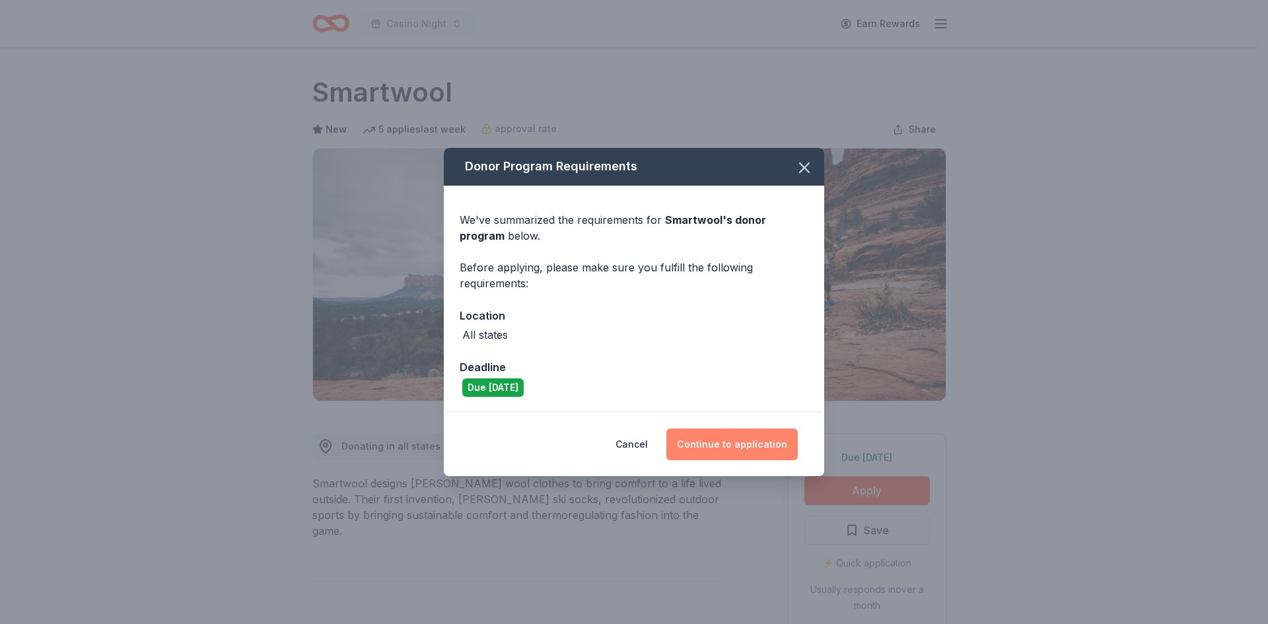
click at [760, 433] on button "Continue to application" at bounding box center [731, 445] width 131 height 32
